Goal: Task Accomplishment & Management: Complete application form

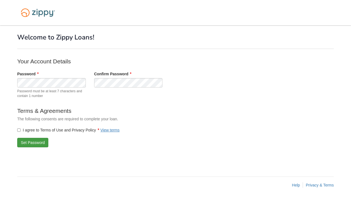
click at [18, 145] on button "Set Password" at bounding box center [32, 142] width 31 height 9
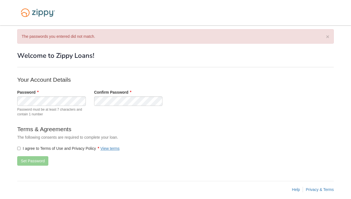
click at [94, 114] on div "Password Password must be at least 7 characters and contain 1 number Confirm Pa…" at bounding box center [128, 104] width 231 height 30
click at [27, 147] on label "I agree to Terms of Use and Privacy Policy View terms" at bounding box center [68, 149] width 103 height 6
click at [30, 158] on button "Set Password" at bounding box center [32, 160] width 31 height 9
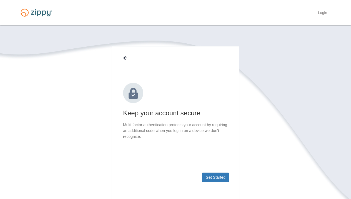
click at [217, 182] on footer "Get Started" at bounding box center [175, 186] width 127 height 36
click at [218, 177] on button "Get Started" at bounding box center [215, 177] width 27 height 9
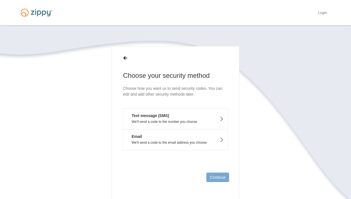
click at [190, 120] on p "We'll send a code to the number you choose" at bounding box center [176, 122] width 96 height 4
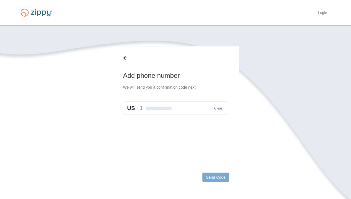
click at [174, 108] on input "text" at bounding box center [175, 107] width 105 height 13
type input "**********"
click at [215, 180] on button "Send Code" at bounding box center [216, 177] width 27 height 9
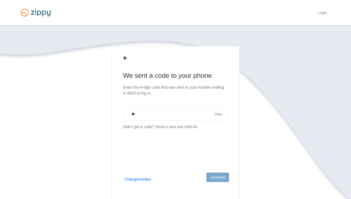
type input "*"
type input "******"
click at [221, 174] on button "Continue" at bounding box center [217, 177] width 23 height 9
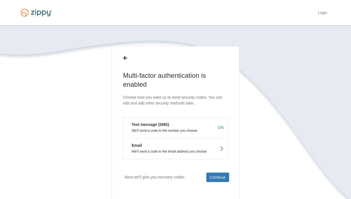
click at [203, 150] on p "We'll send a code to the email address you choose" at bounding box center [176, 151] width 96 height 4
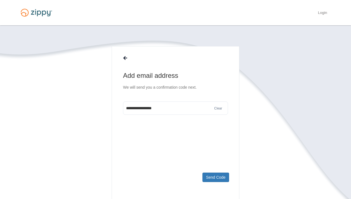
type input "**********"
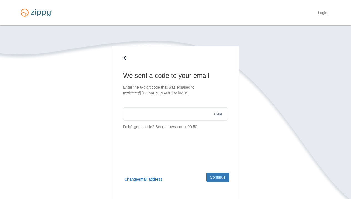
click at [182, 112] on input "text" at bounding box center [175, 113] width 105 height 13
type input "*"
type input "******"
click at [223, 177] on button "Continue" at bounding box center [217, 177] width 23 height 9
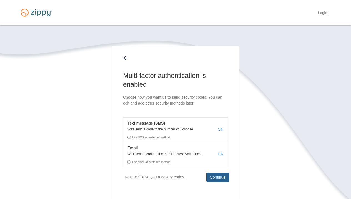
click at [215, 176] on button "Continue" at bounding box center [217, 177] width 23 height 9
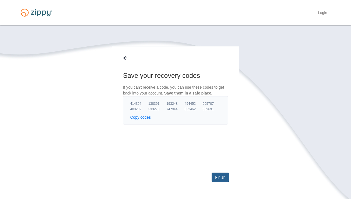
click at [219, 178] on link "Finish" at bounding box center [221, 177] width 18 height 9
